Goal: Transaction & Acquisition: Purchase product/service

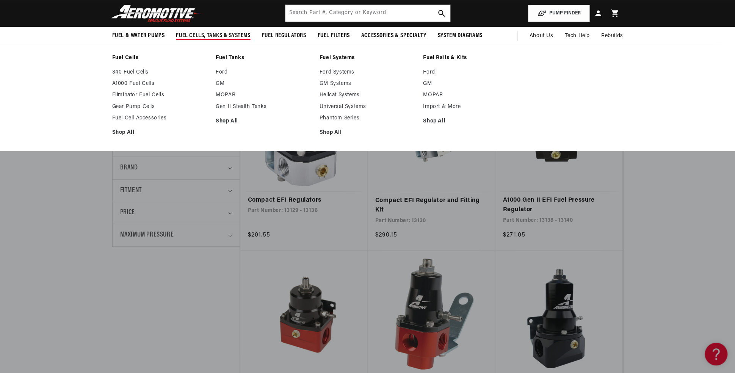
scroll to position [152, 0]
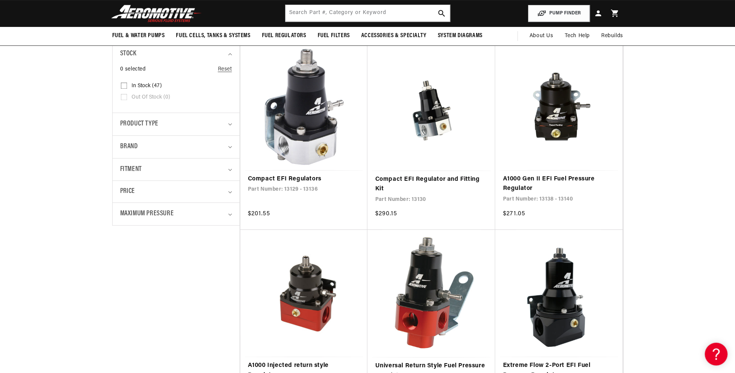
click at [233, 168] on details "Fitment 0 selected Reset Fitment Universal (42) Universal (42 products) Univers…" at bounding box center [176, 169] width 127 height 23
click at [229, 170] on icon "Fitment (0 selected)" at bounding box center [230, 170] width 4 height 2
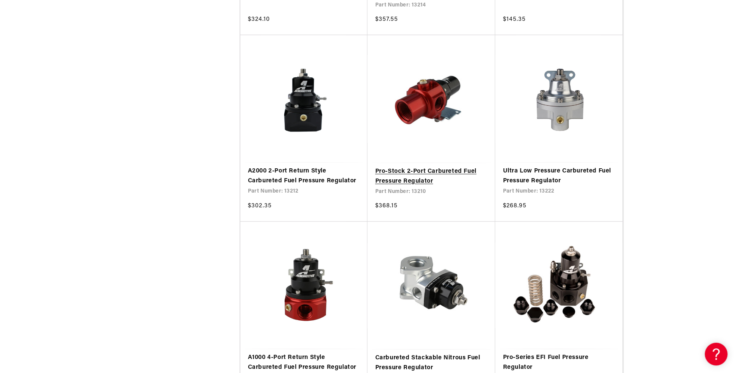
scroll to position [1289, 0]
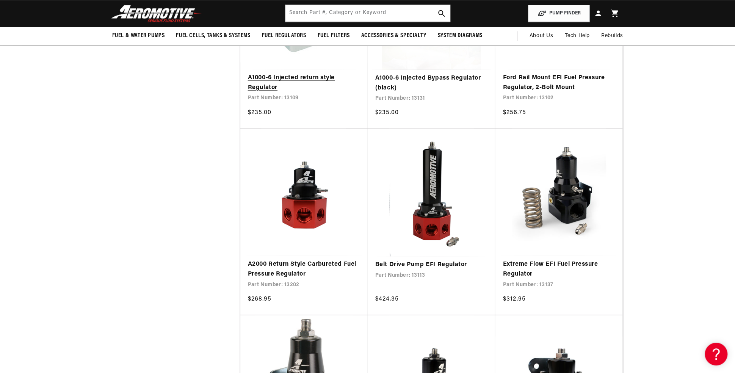
scroll to position [720, 0]
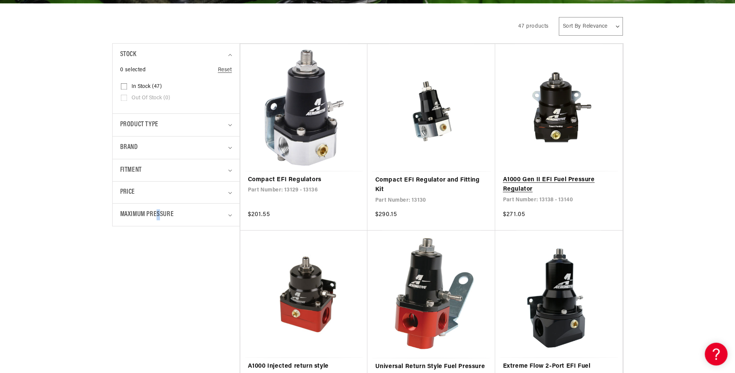
scroll to position [152, 0]
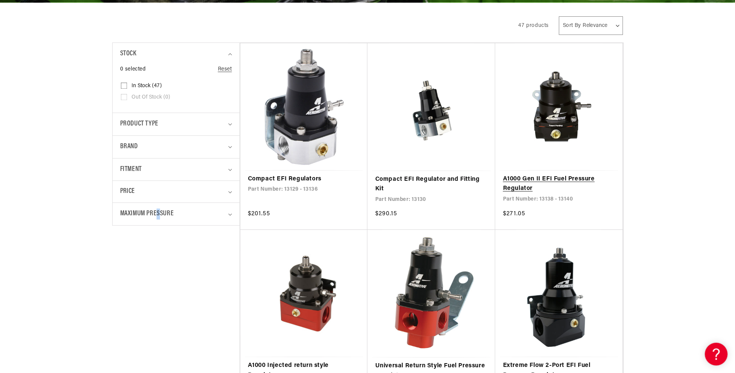
click at [560, 174] on link "A1000 Gen II EFI Fuel Pressure Regulator" at bounding box center [559, 183] width 112 height 19
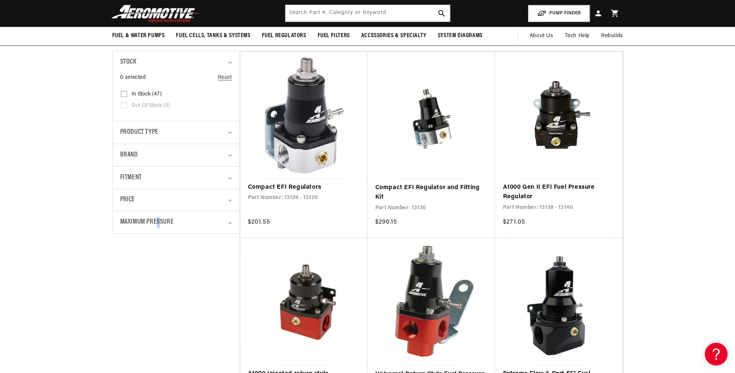
scroll to position [76, 0]
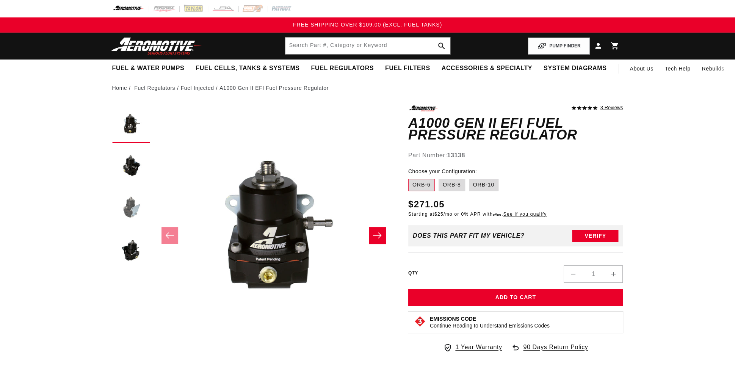
scroll to position [0, 0]
click at [133, 213] on button "Load image 3 in gallery view" at bounding box center [131, 208] width 38 height 38
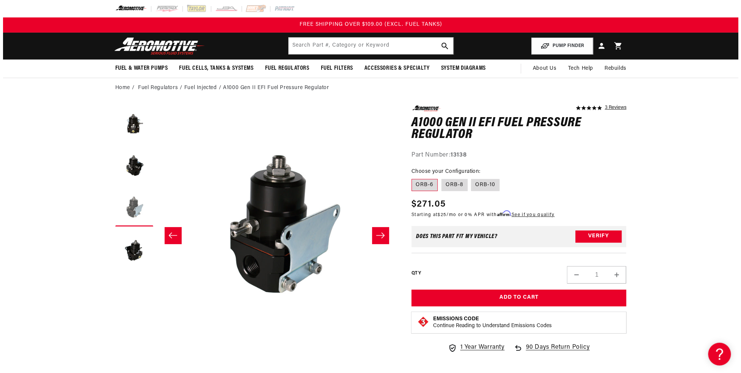
scroll to position [0, 478]
